Goal: Information Seeking & Learning: Learn about a topic

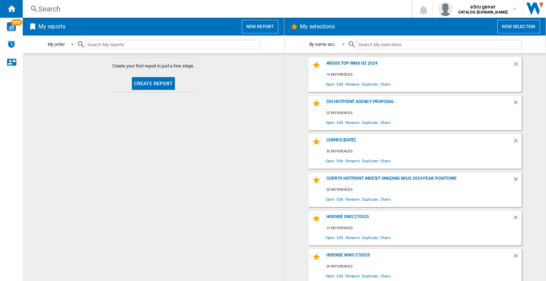
click at [87, 10] on div "Search" at bounding box center [215, 9] width 355 height 10
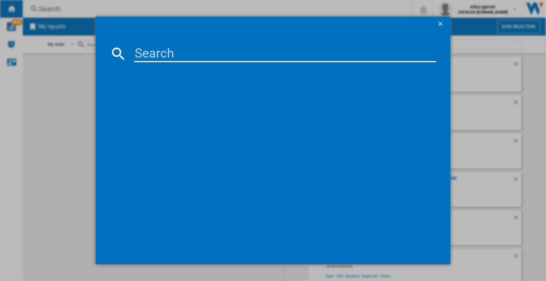
click at [170, 57] on input at bounding box center [285, 53] width 302 height 17
paste input "FDG6231CS"
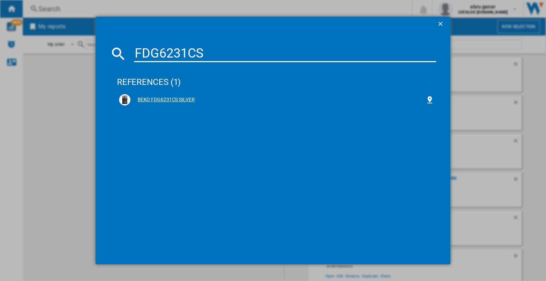
type input "FDG6231CS"
click at [182, 100] on div "BEKO FDG6231CS SILVER" at bounding box center [277, 99] width 295 height 7
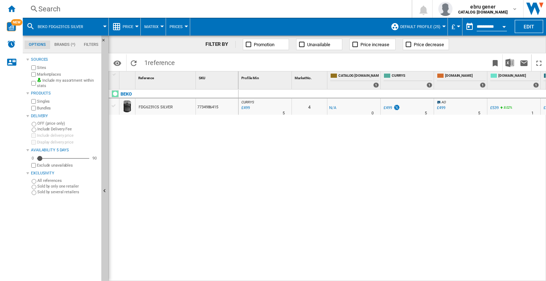
click at [123, 26] on span "Price" at bounding box center [128, 27] width 11 height 5
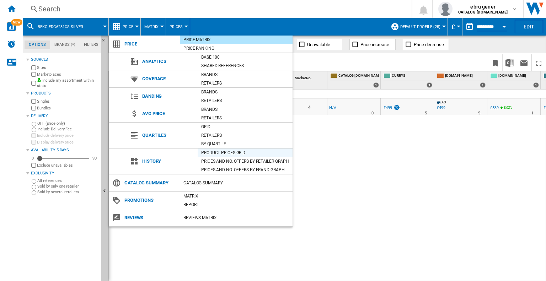
click at [215, 151] on div "Product prices grid" at bounding box center [245, 152] width 95 height 7
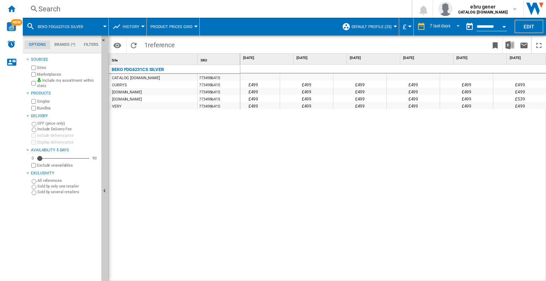
scroll to position [0, 120]
click at [122, 10] on div "Search" at bounding box center [215, 9] width 355 height 10
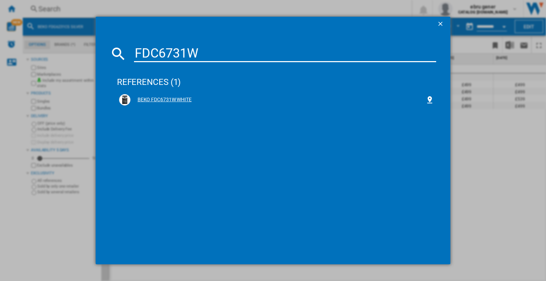
type input "FDC6731W"
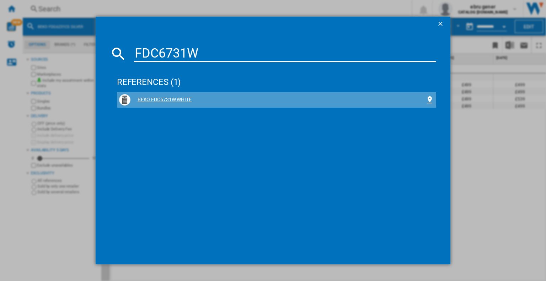
click at [182, 96] on div "BEKO FDC6731W WHITE" at bounding box center [277, 99] width 295 height 7
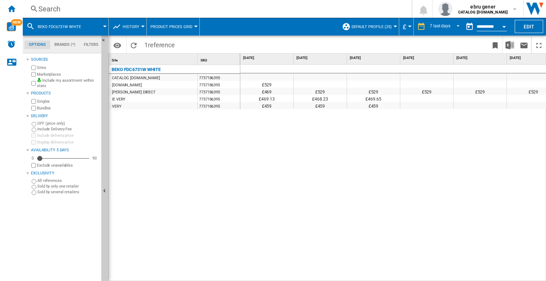
click at [219, 276] on div "BEKO FDC6731W WHITE CATALOG [DOMAIN_NAME] 7737186395 [DOMAIN_NAME] 7737186395 […" at bounding box center [175, 172] width 132 height 214
click at [219, 279] on div at bounding box center [175, 281] width 132 height 4
click at [504, 277] on div "£529 £529 £469 £529 £529 £529 £529 £529 £529 £529 £469.13 £468.23 £469.65 £459 …" at bounding box center [393, 173] width 306 height 217
click at [97, 10] on div "Search" at bounding box center [215, 9] width 355 height 10
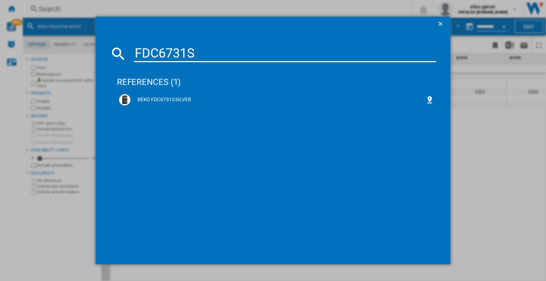
type input "FDC6731S"
click at [170, 97] on div "BEKO FDC6731S SILVER" at bounding box center [277, 99] width 295 height 7
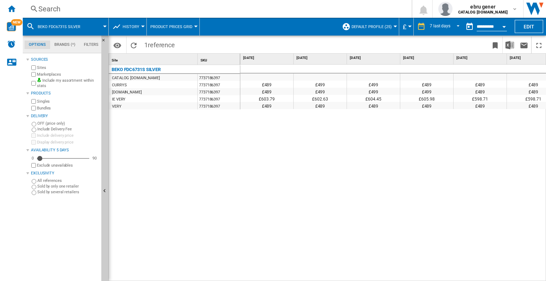
scroll to position [0, 120]
